Goal: Register for event/course

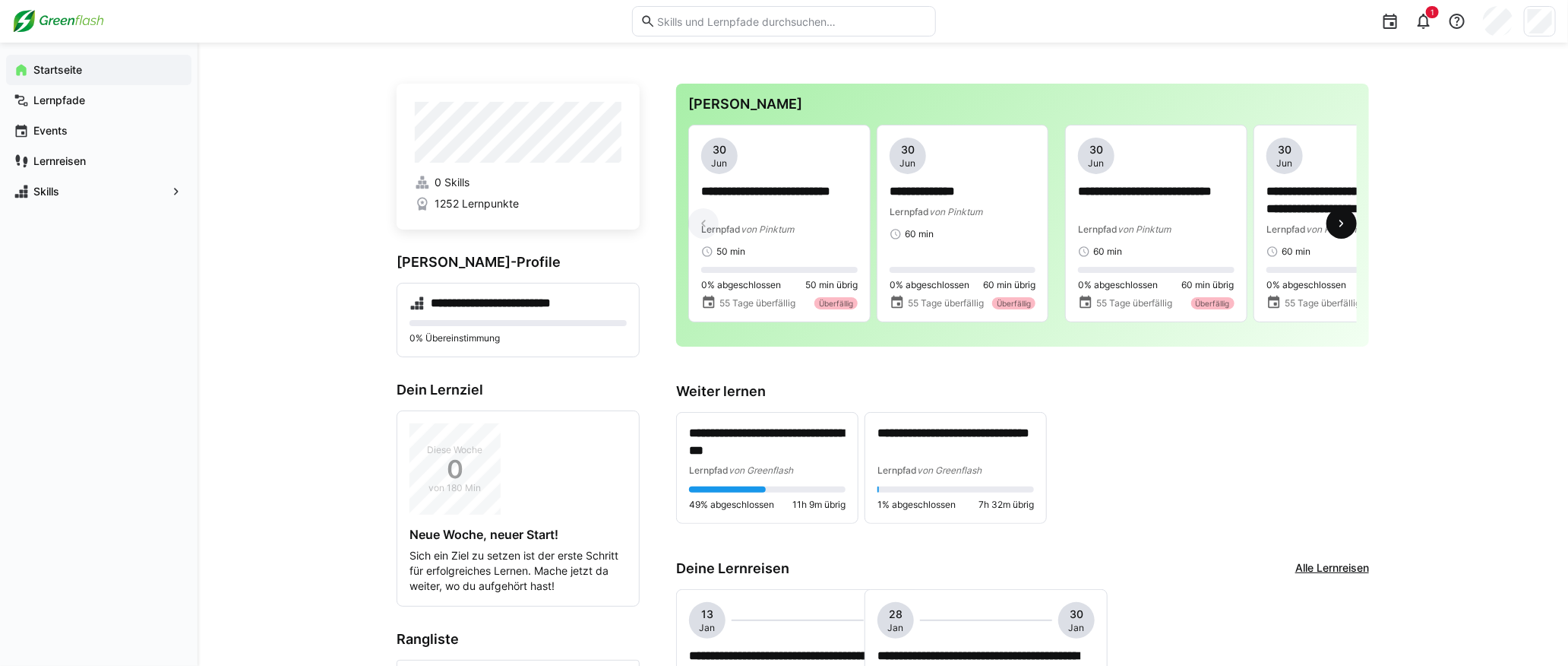
click at [914, 227] on eds-icon at bounding box center [1341, 223] width 15 height 15
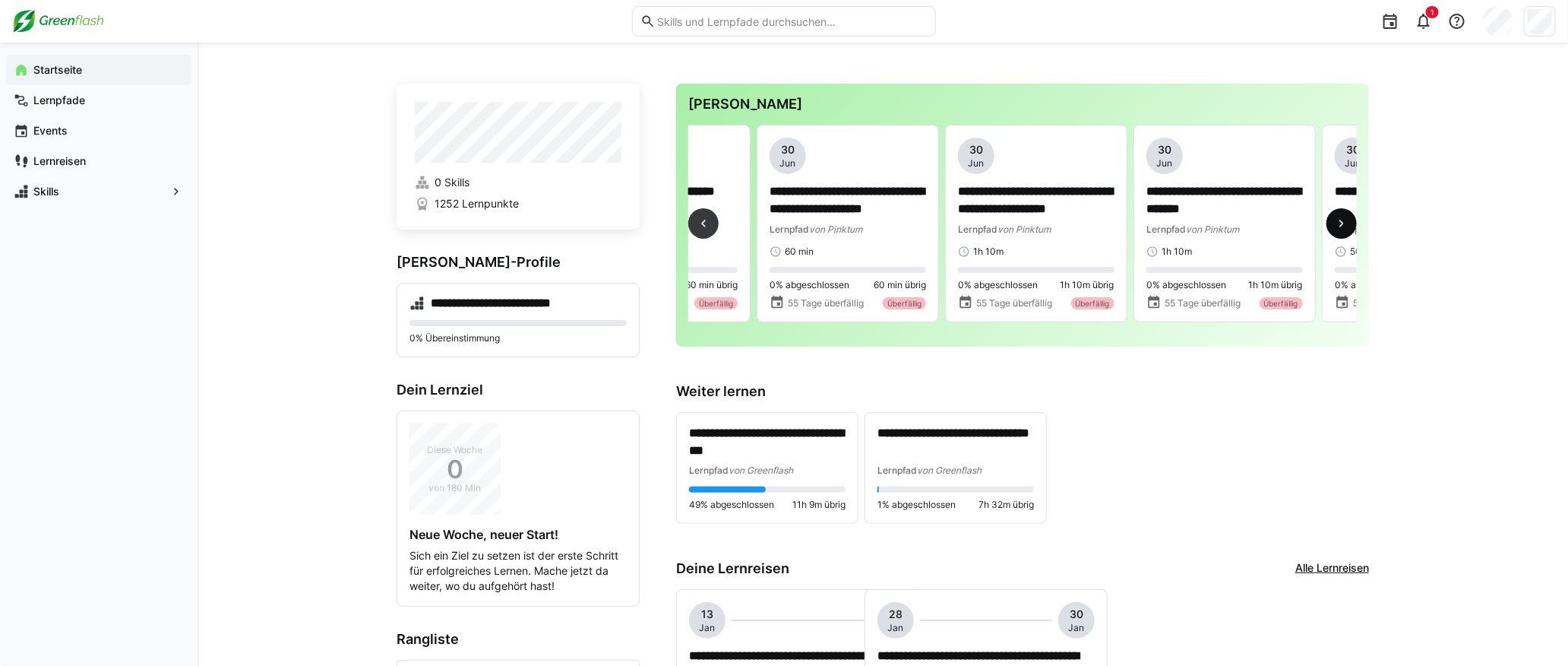
click at [914, 227] on eds-icon at bounding box center [1341, 223] width 15 height 15
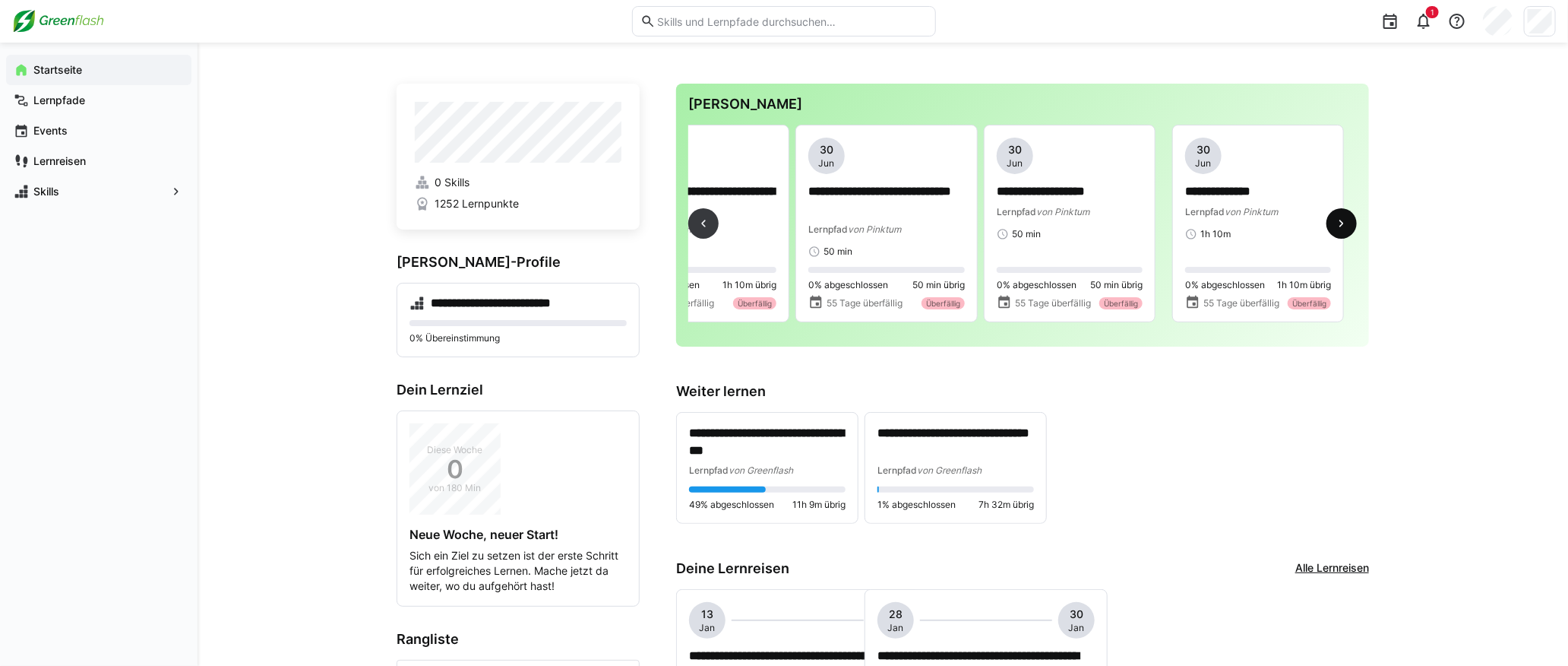
scroll to position [0, 1130]
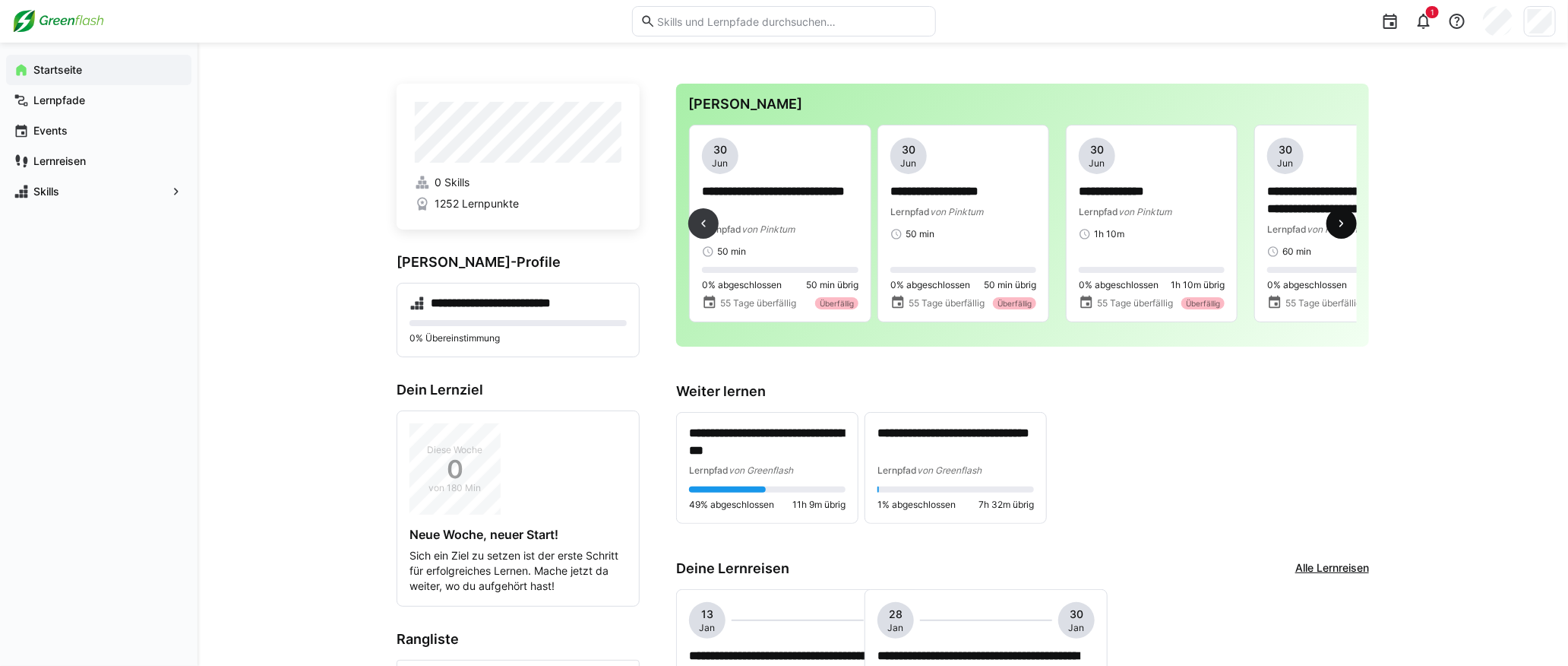
click at [914, 227] on eds-icon at bounding box center [1341, 223] width 15 height 15
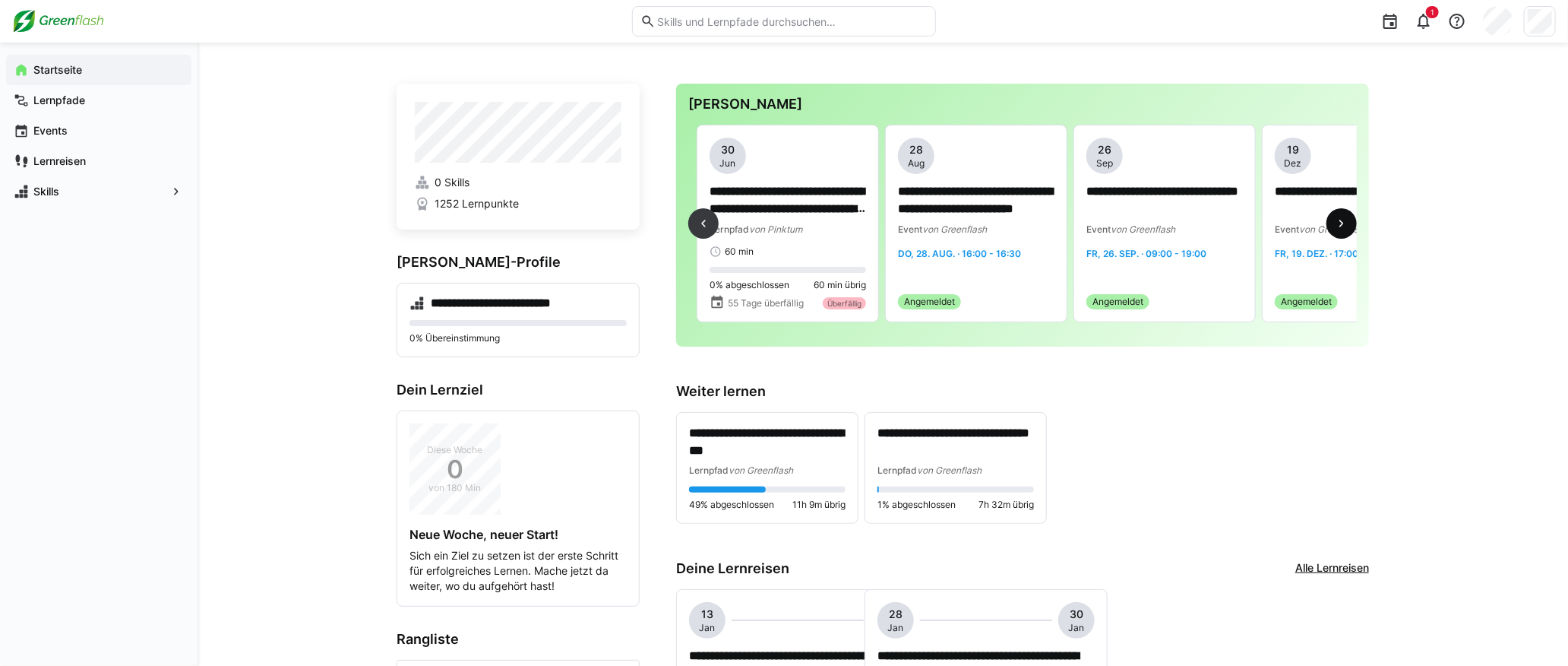
click at [914, 227] on eds-icon at bounding box center [1341, 223] width 15 height 15
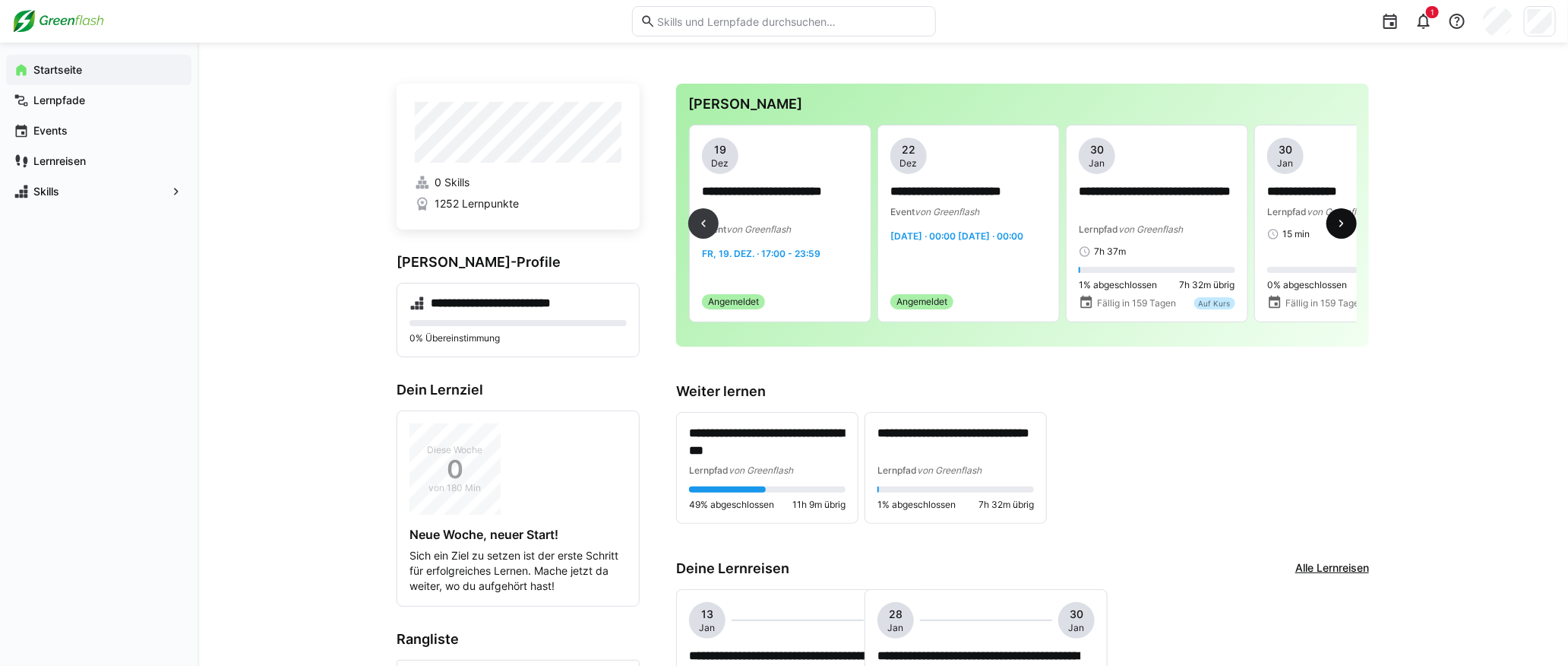
click at [914, 227] on eds-icon at bounding box center [1341, 223] width 15 height 15
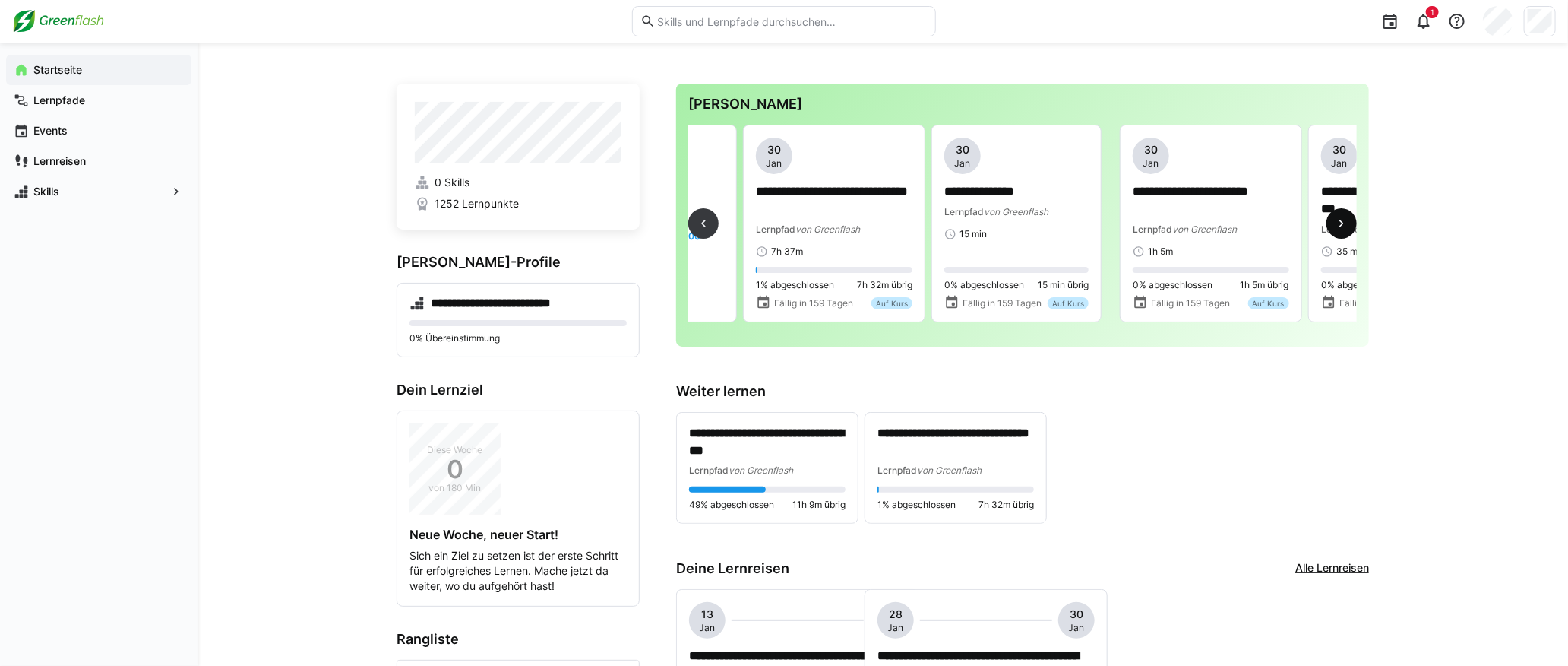
scroll to position [0, 2826]
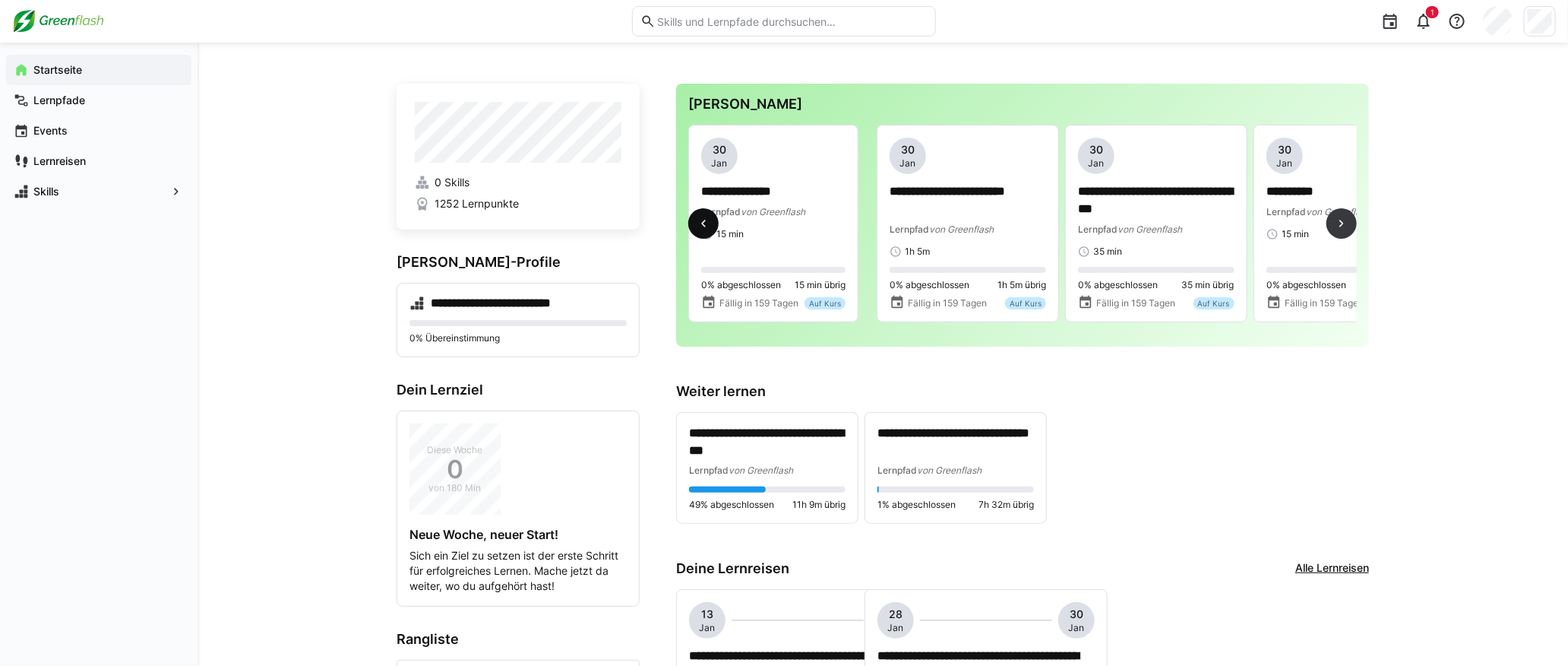
click at [696, 220] on eds-icon at bounding box center [703, 223] width 15 height 15
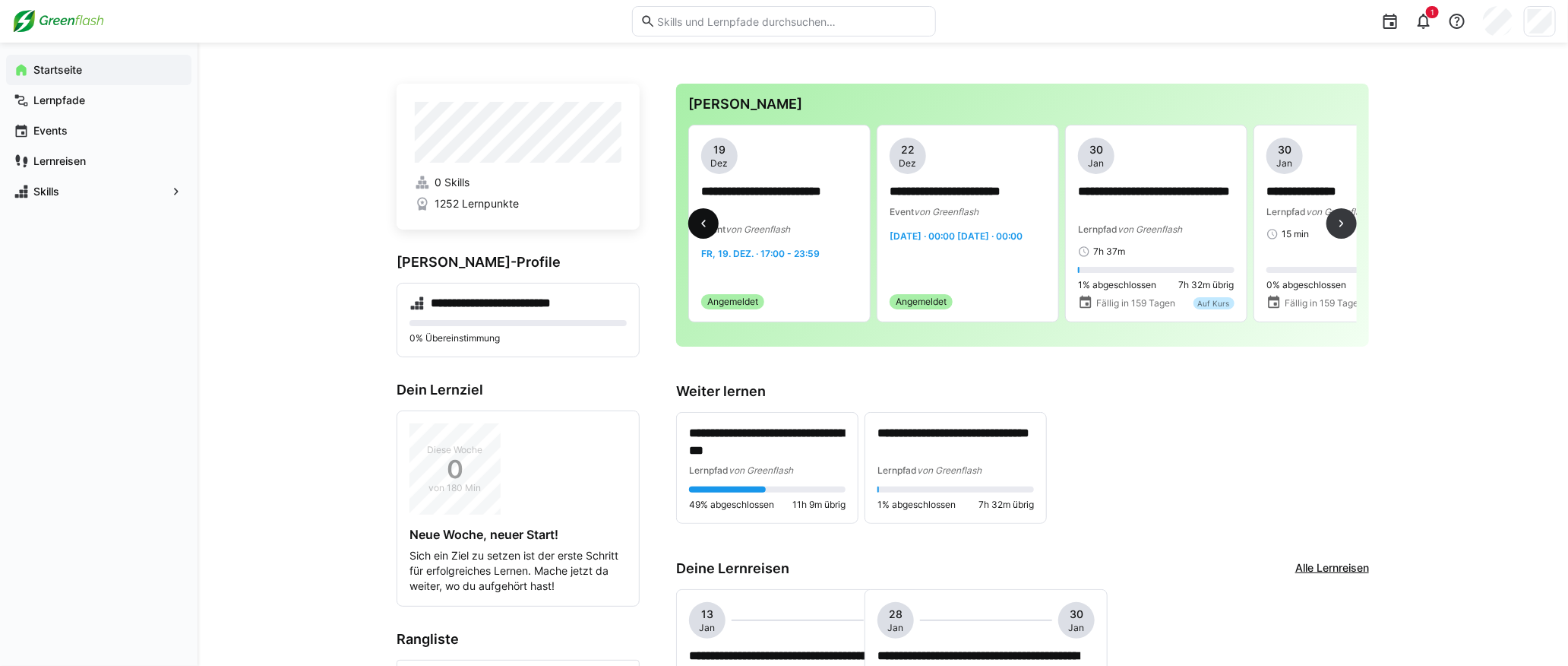
scroll to position [0, 2260]
click at [798, 190] on p "**********" at bounding box center [780, 201] width 157 height 35
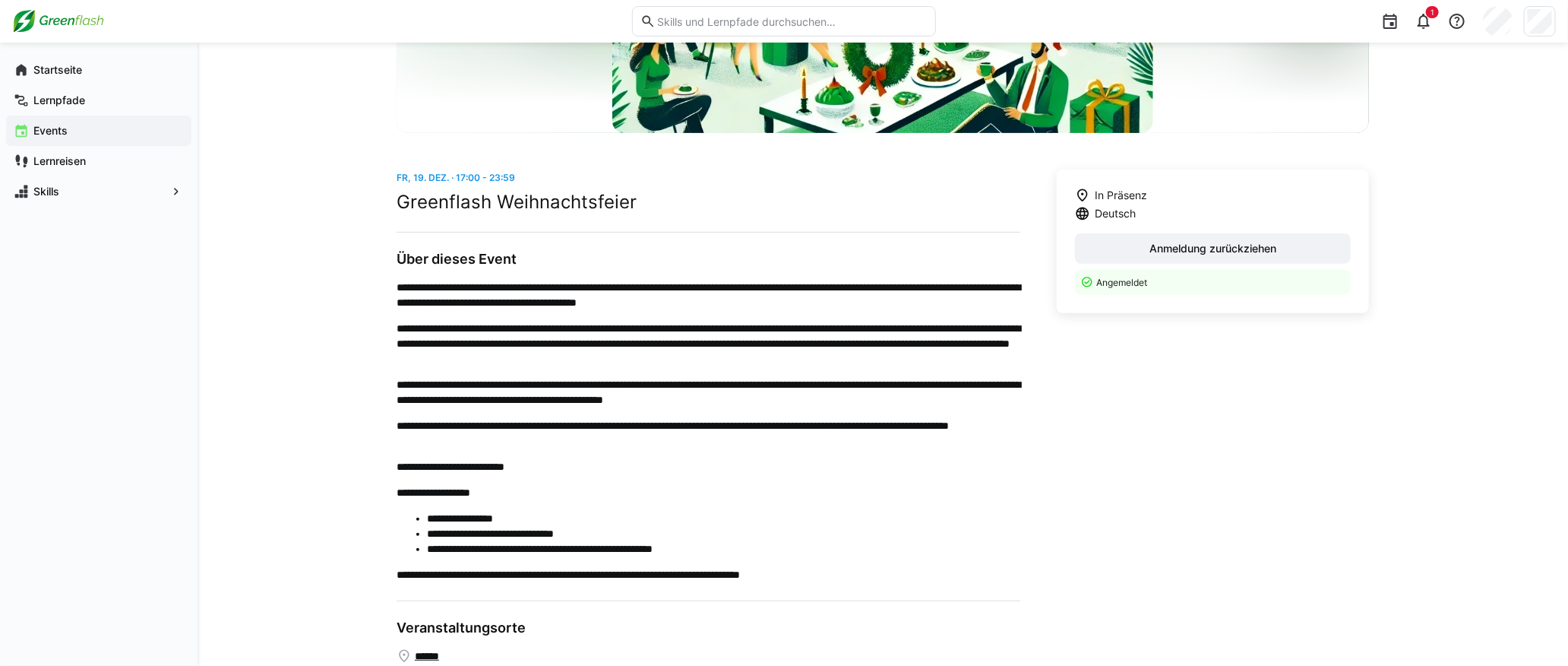
scroll to position [308, 0]
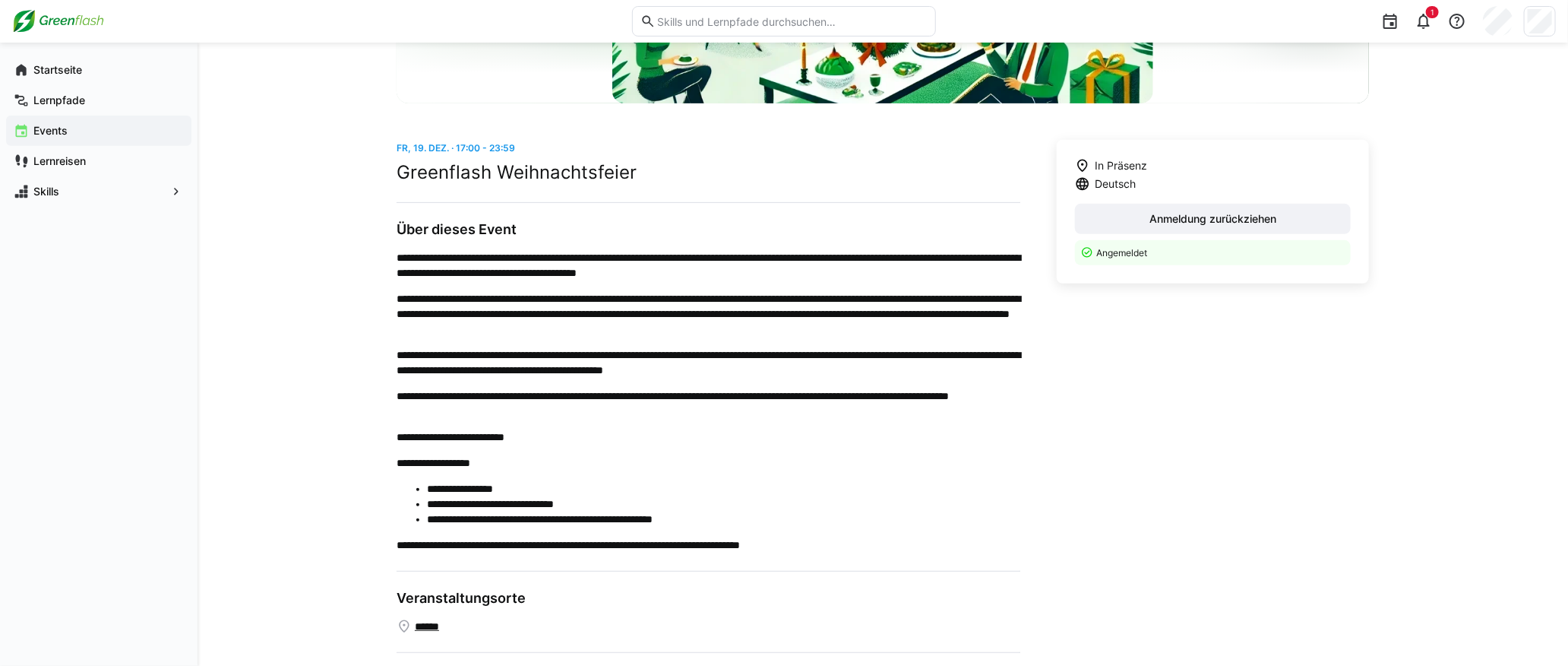
click at [218, 176] on div "**********" at bounding box center [883, 243] width 1371 height 1018
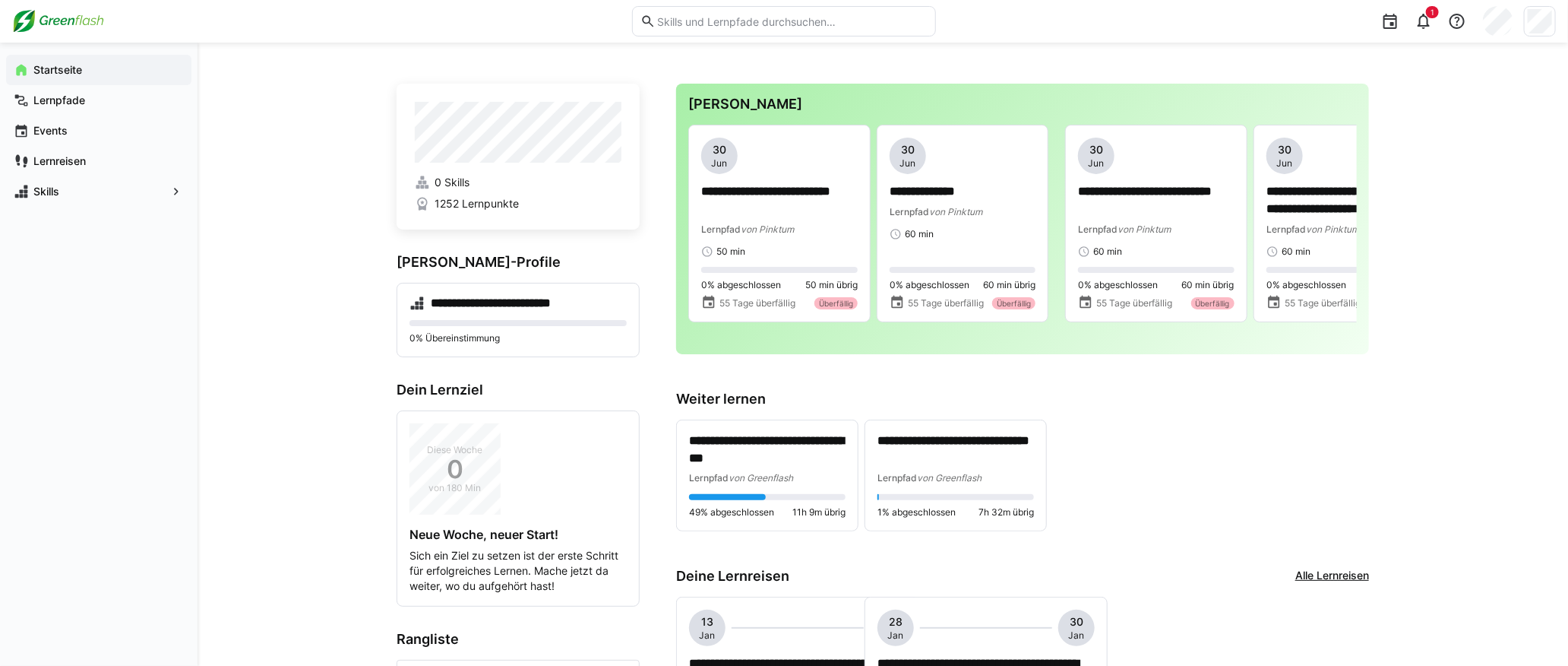
click at [91, 251] on div "Startseite Lernpfade Events Lernreisen Skills" at bounding box center [98, 354] width 197 height 623
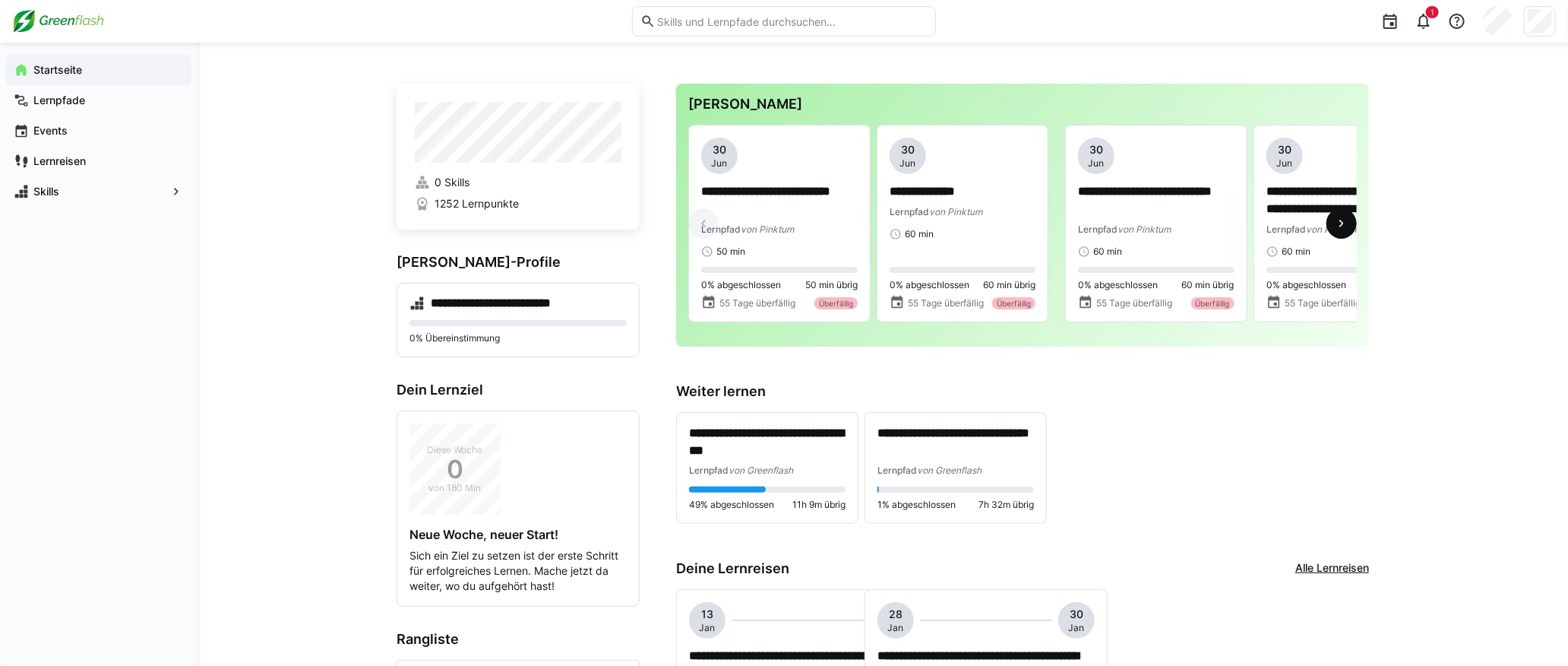
click at [1340, 221] on eds-icon at bounding box center [1341, 223] width 15 height 15
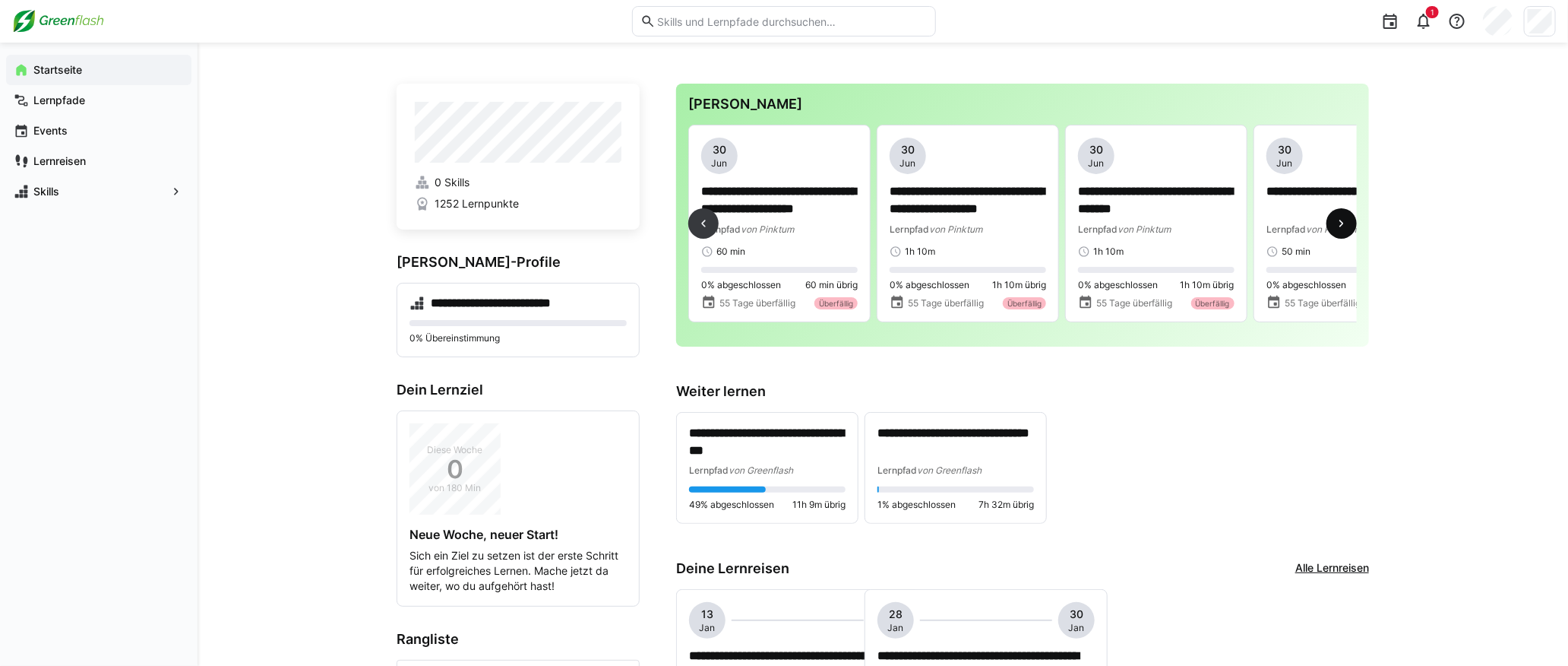
click at [1340, 221] on eds-icon at bounding box center [1341, 223] width 15 height 15
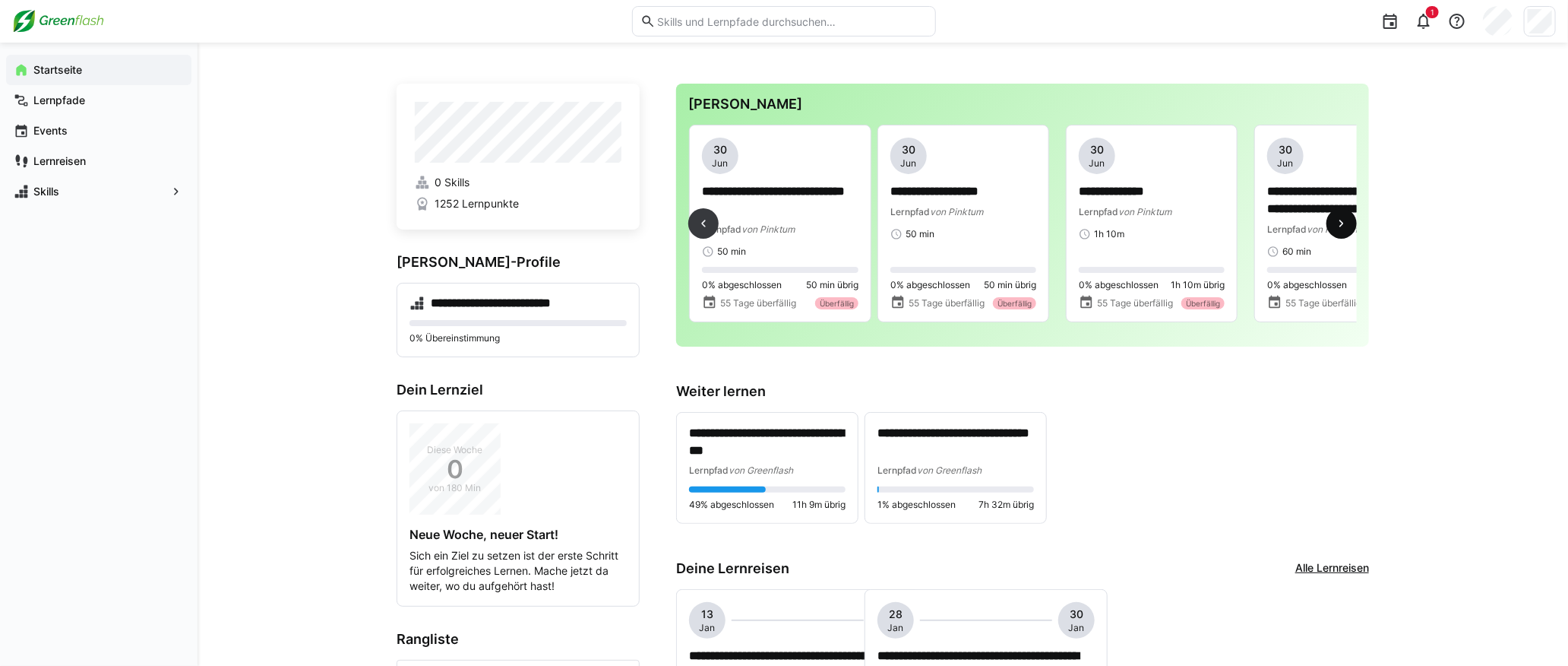
click at [1340, 221] on eds-icon at bounding box center [1341, 223] width 15 height 15
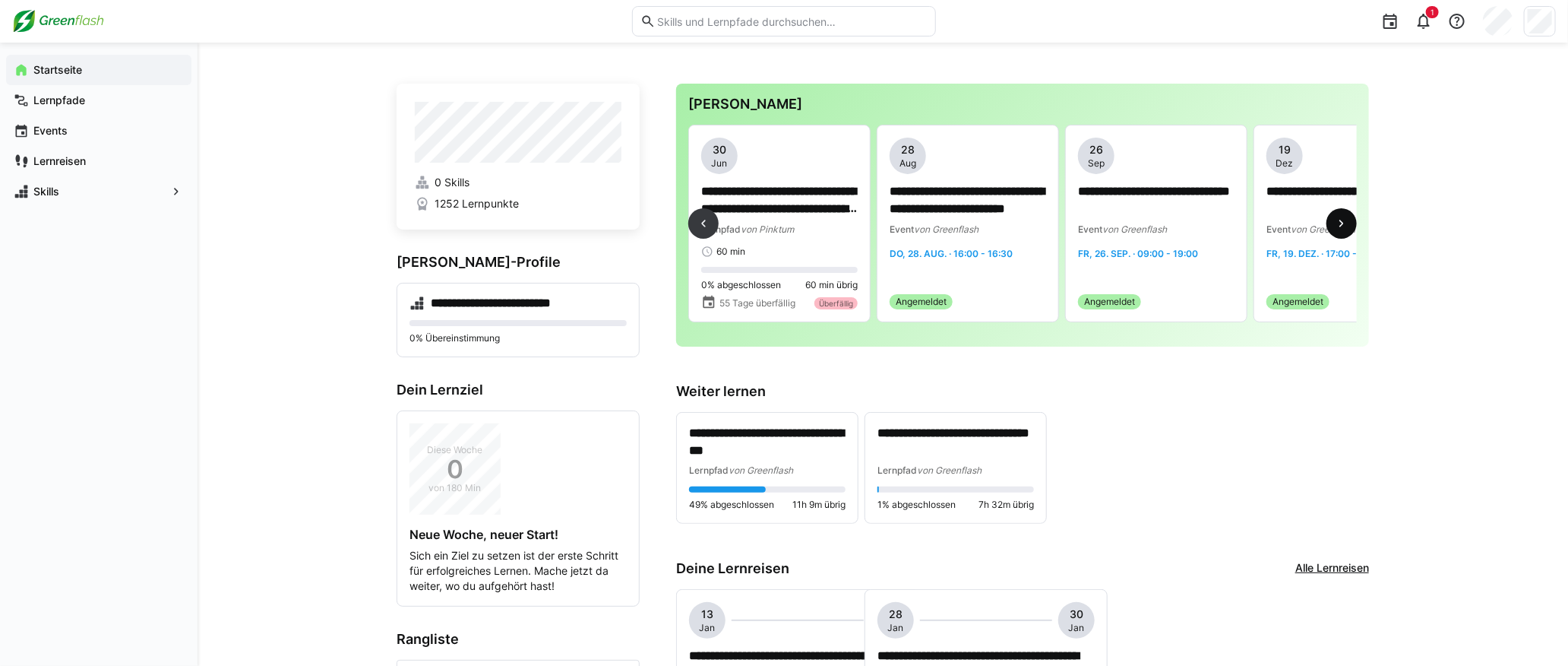
click at [1340, 221] on eds-icon at bounding box center [1341, 223] width 15 height 15
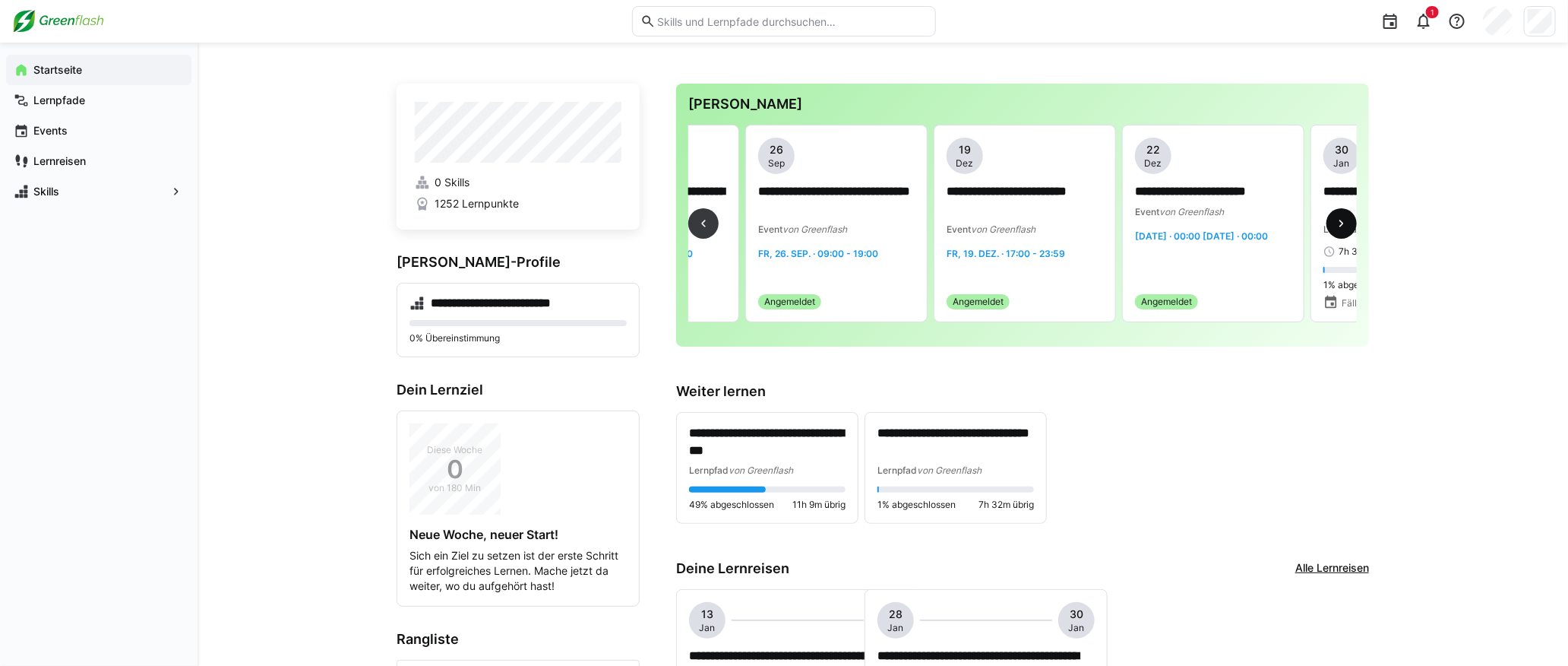
scroll to position [0, 2260]
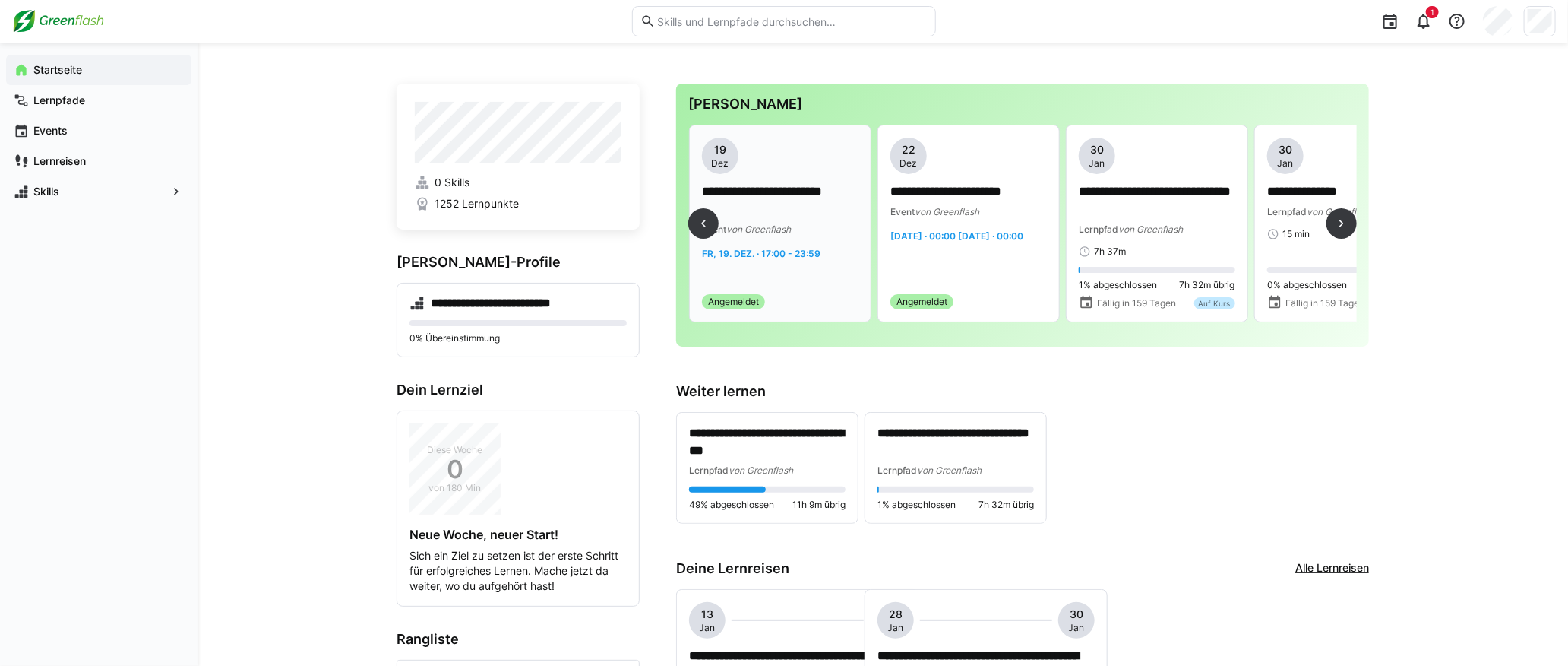
click at [836, 206] on p "**********" at bounding box center [780, 201] width 157 height 35
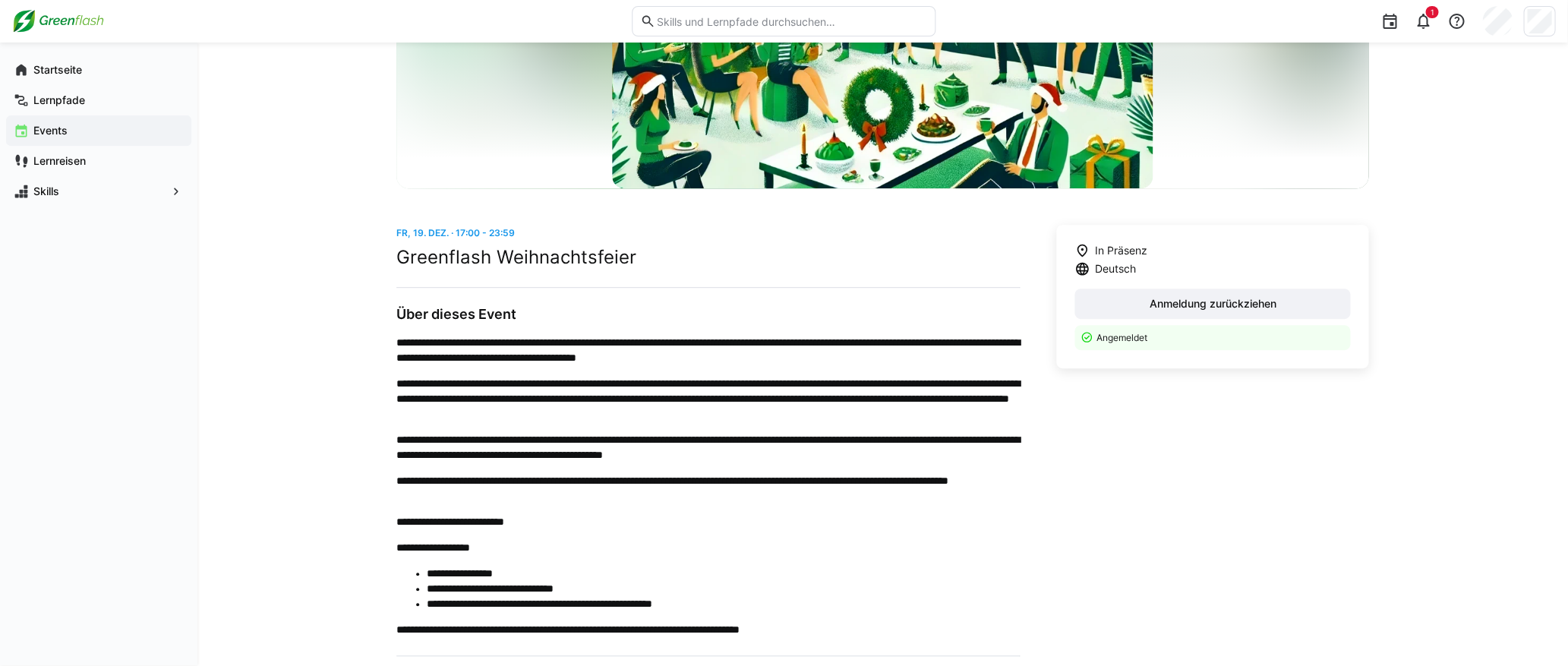
scroll to position [253, 0]
